Goal: Transaction & Acquisition: Purchase product/service

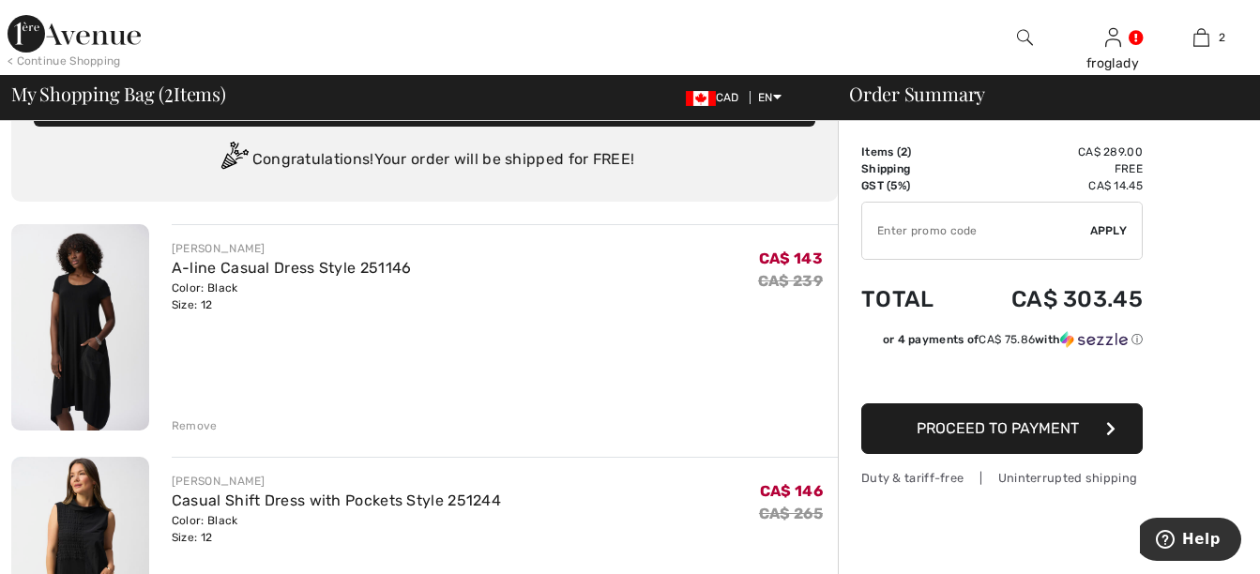
scroll to position [94, 0]
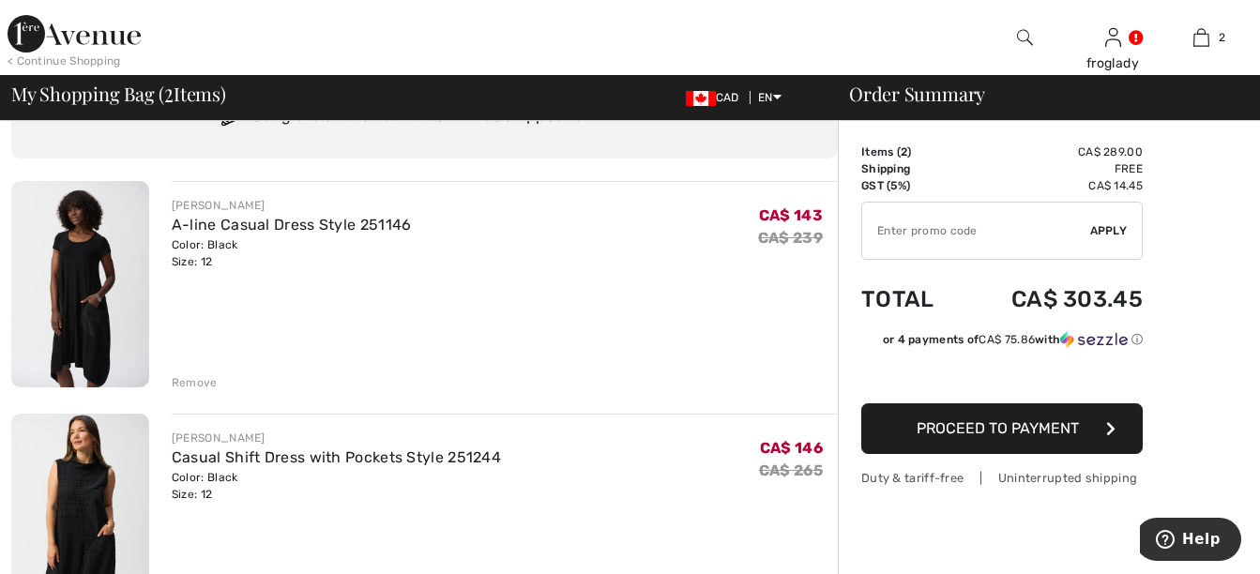
click at [194, 388] on div "Remove" at bounding box center [195, 382] width 46 height 17
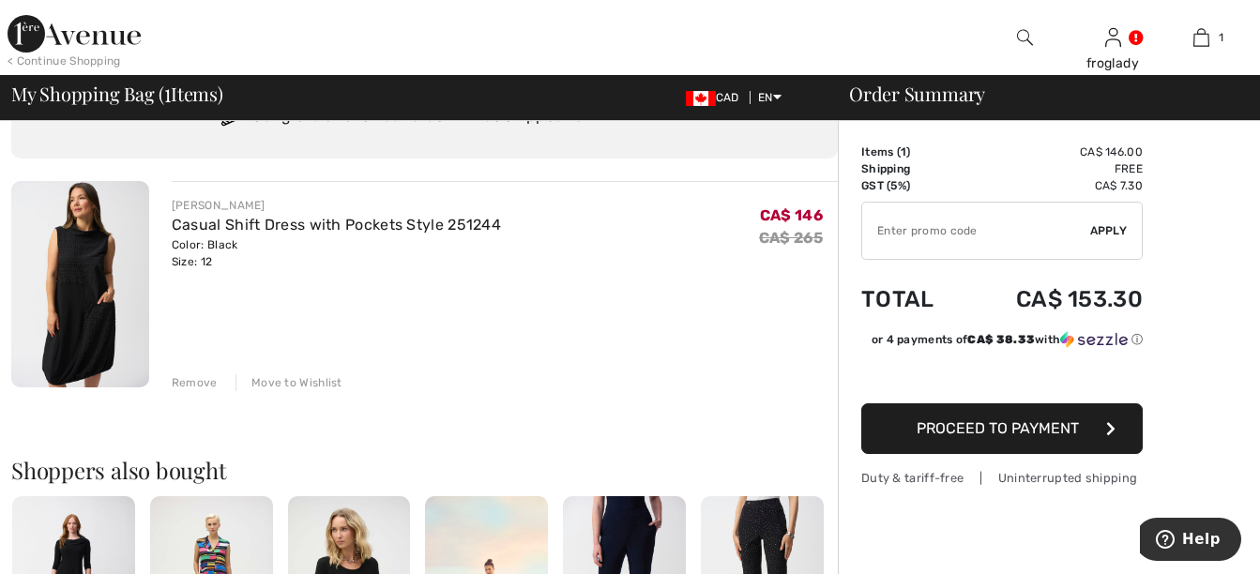
click at [194, 387] on div "Remove" at bounding box center [195, 382] width 46 height 17
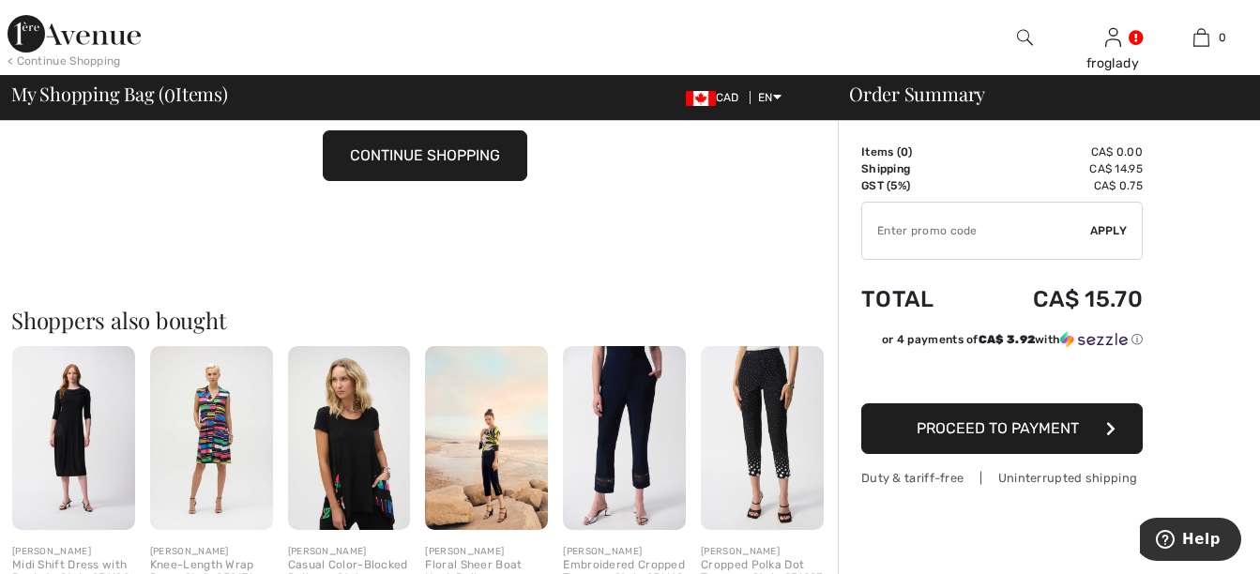
scroll to position [188, 0]
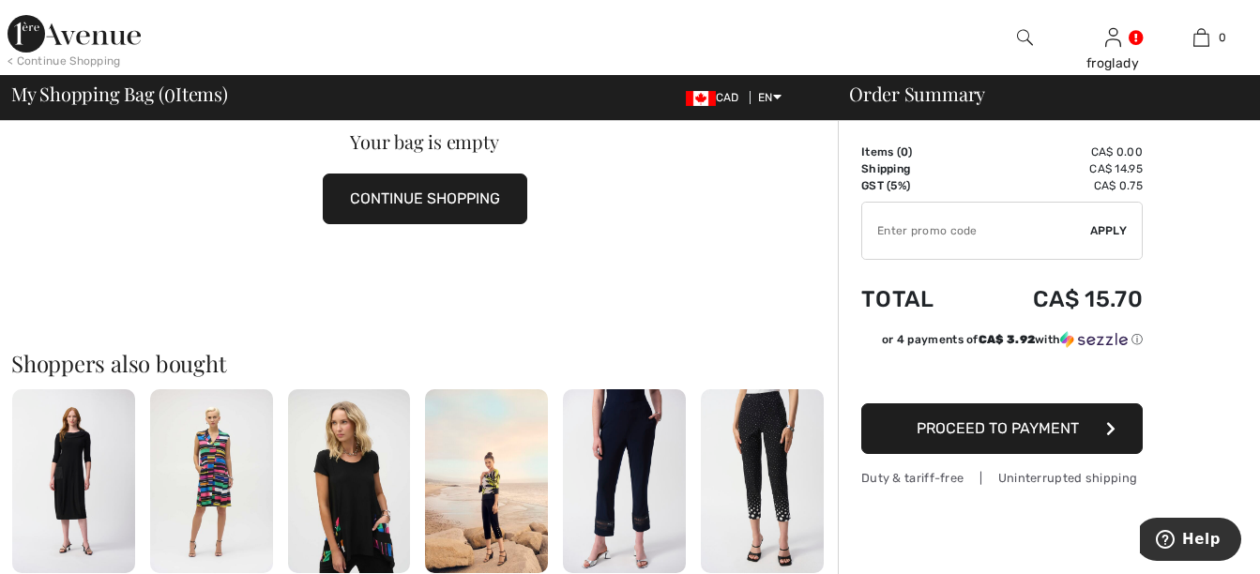
click at [410, 189] on button "CONTINUE SHOPPING" at bounding box center [425, 199] width 205 height 51
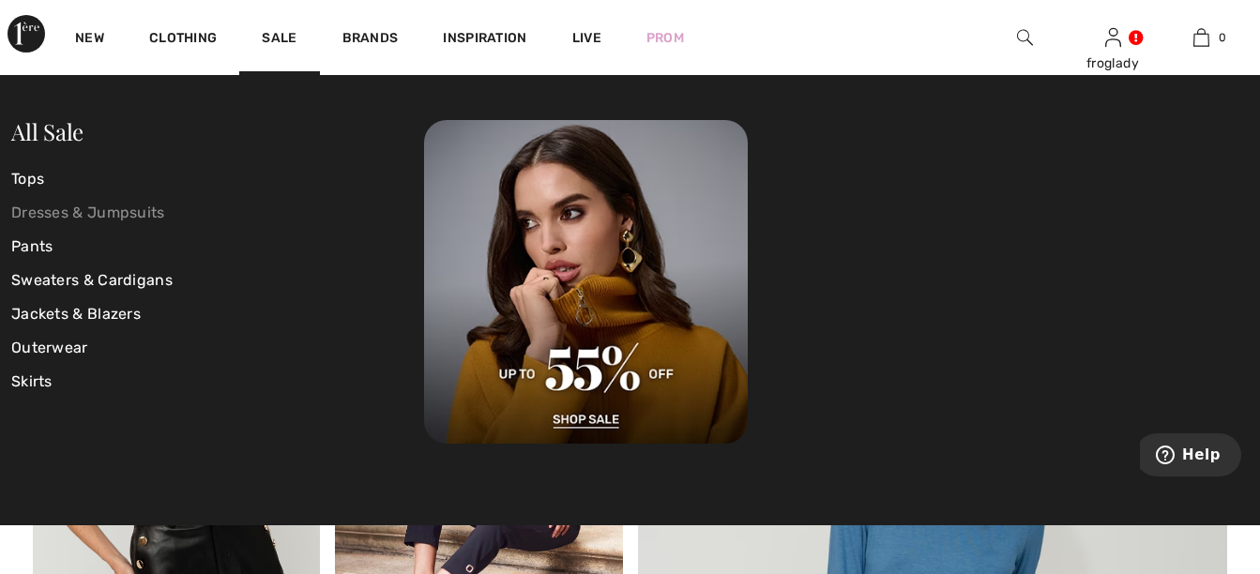
click at [68, 211] on link "Dresses & Jumpsuits" at bounding box center [217, 213] width 413 height 34
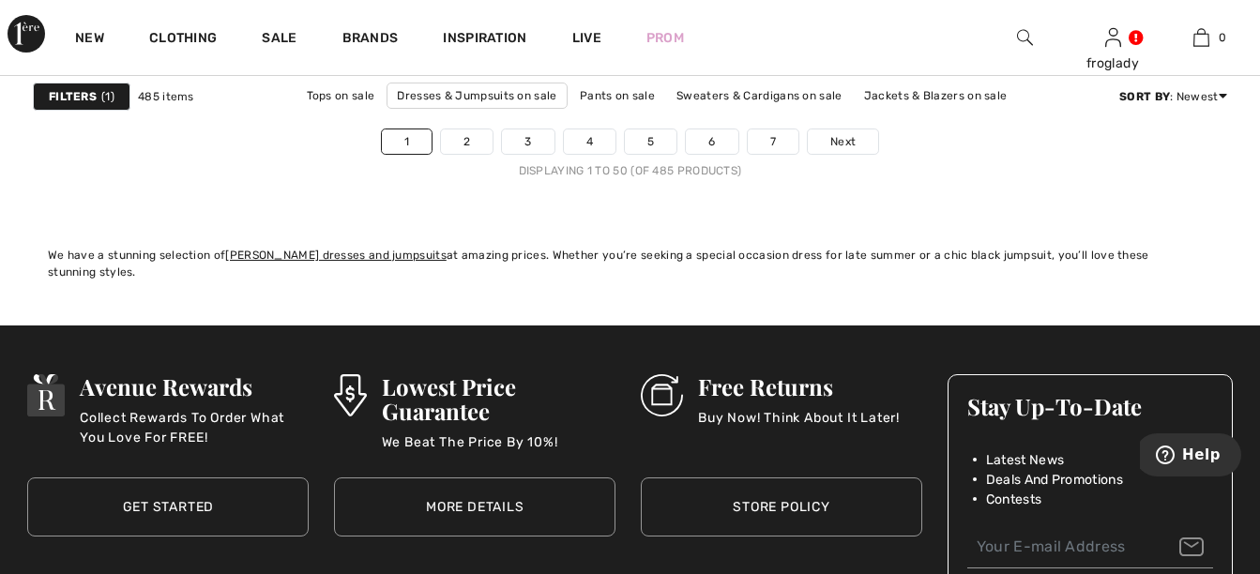
scroll to position [8071, 0]
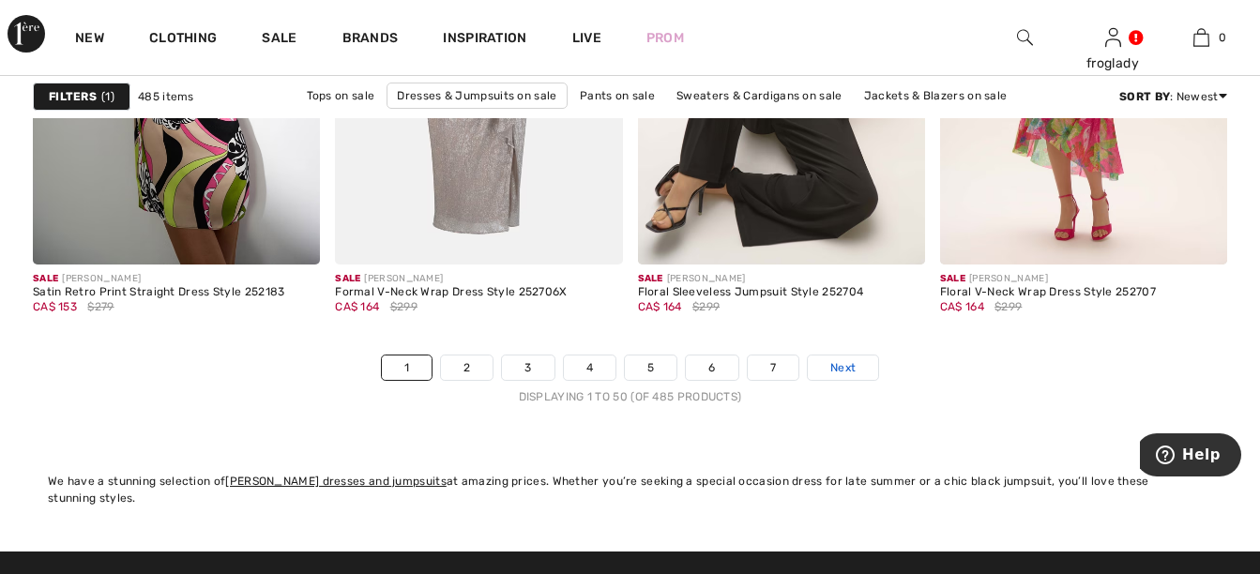
click at [839, 369] on span "Next" at bounding box center [843, 367] width 25 height 17
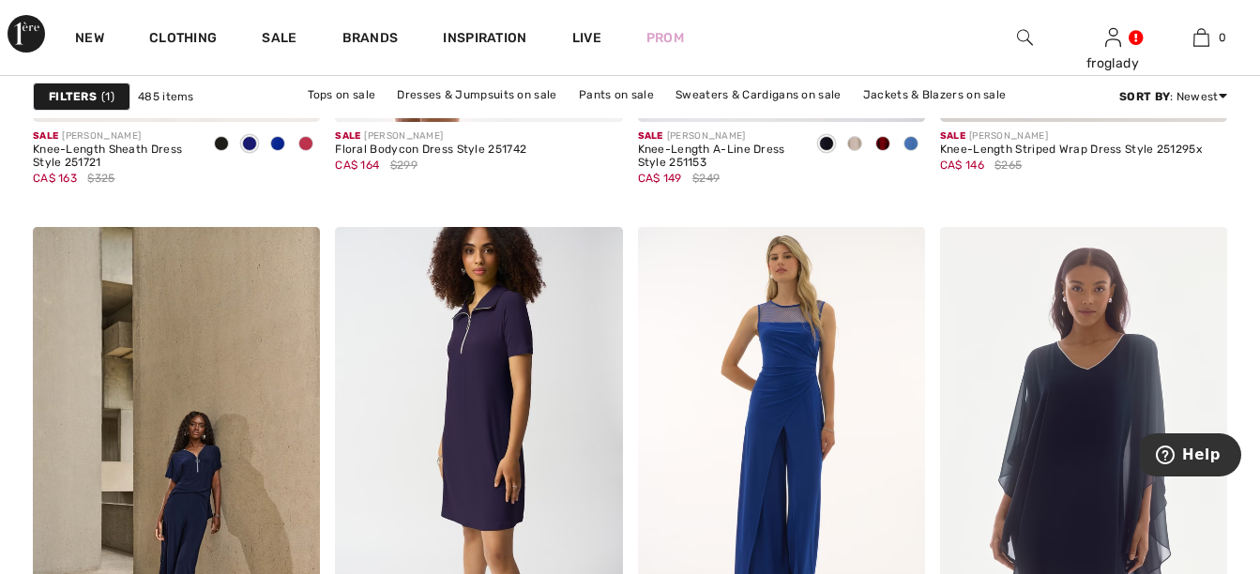
scroll to position [7226, 0]
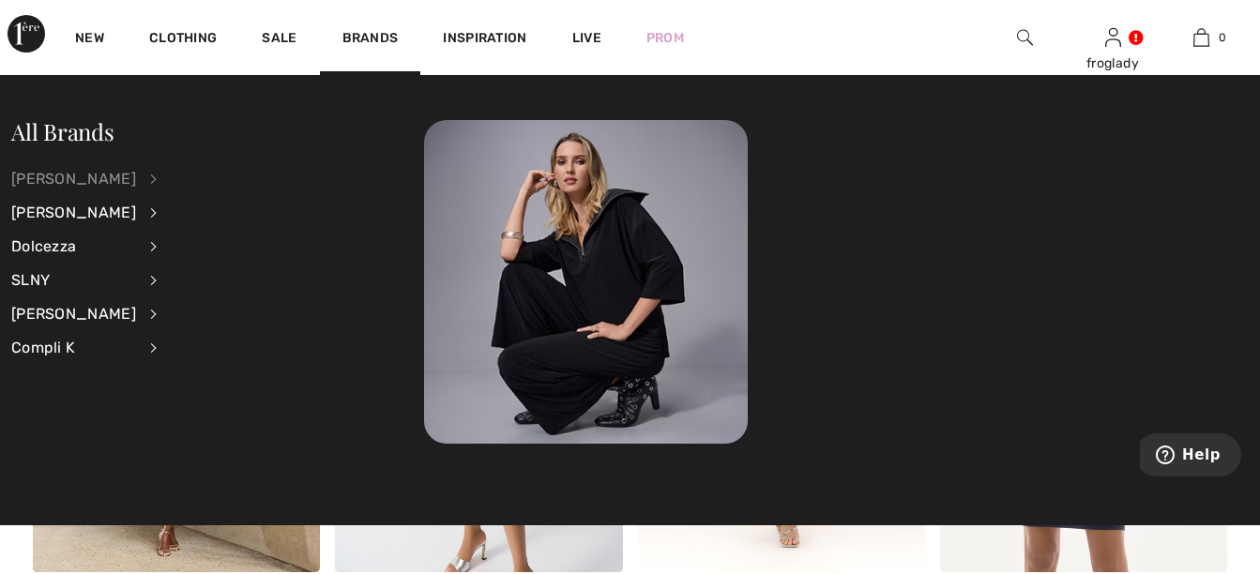
click at [27, 177] on div "[PERSON_NAME]" at bounding box center [73, 179] width 125 height 34
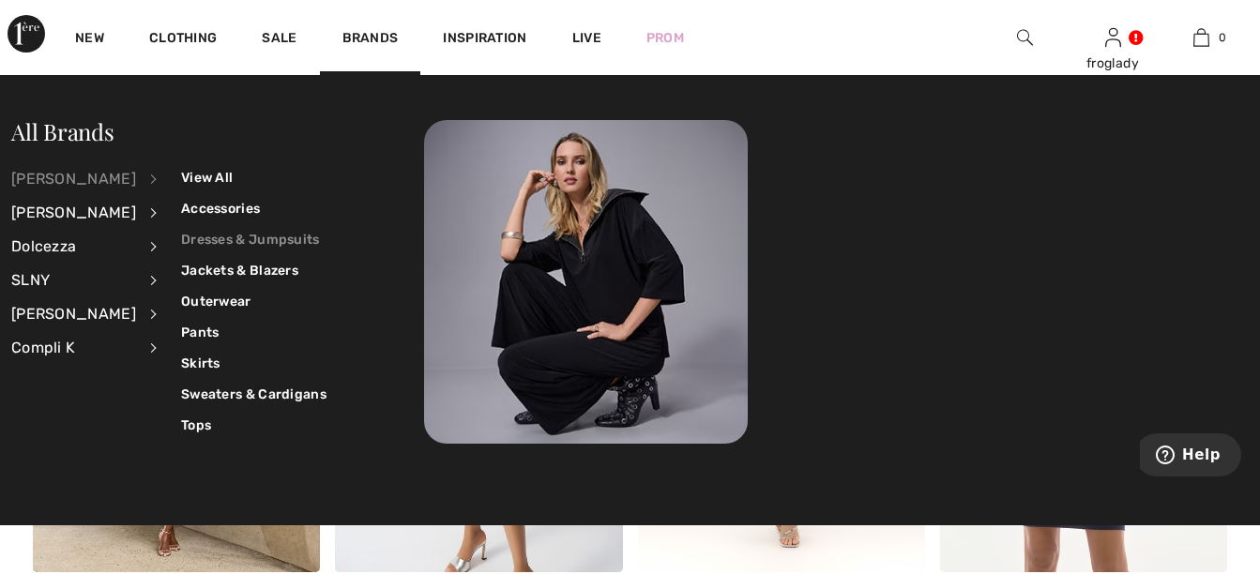
click at [272, 242] on link "Dresses & Jumpsuits" at bounding box center [253, 239] width 145 height 31
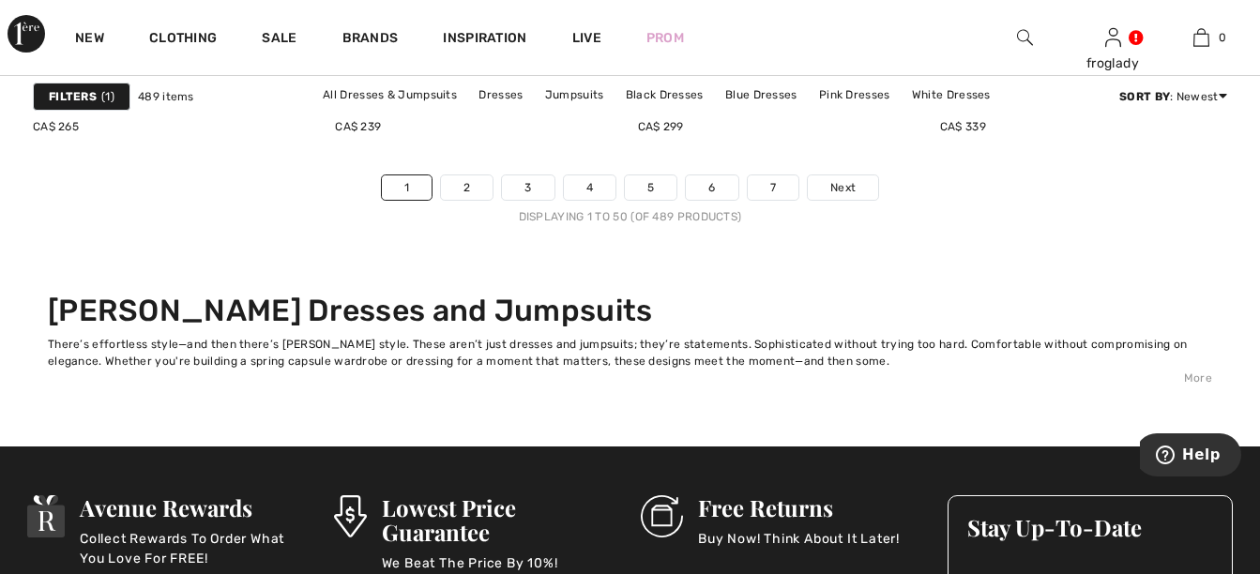
scroll to position [8259, 0]
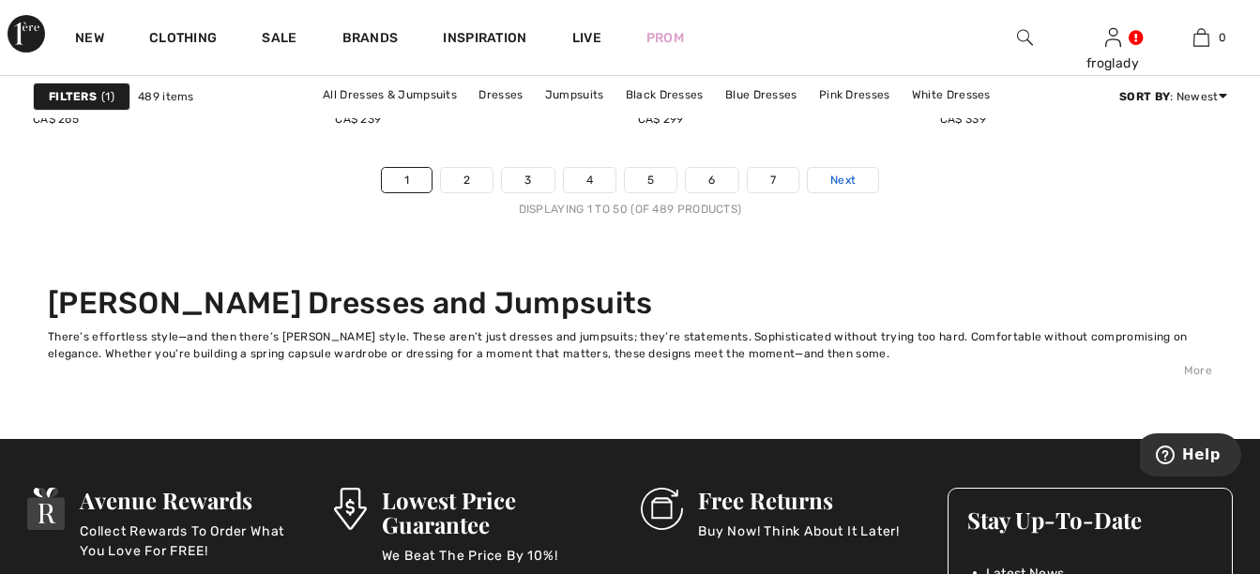
click at [848, 179] on span "Next" at bounding box center [843, 180] width 25 height 17
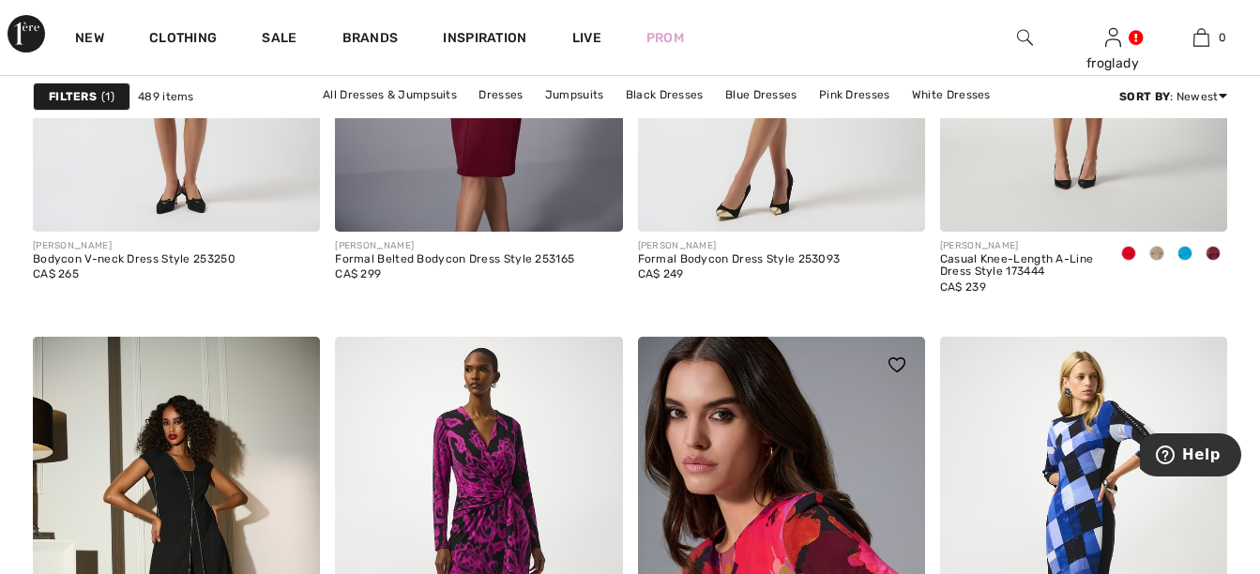
scroll to position [5912, 0]
